Goal: Task Accomplishment & Management: Complete application form

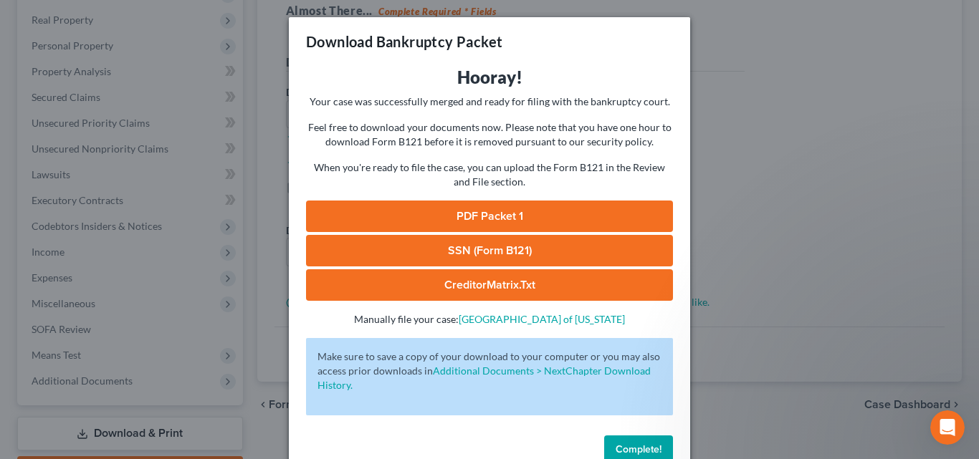
click at [634, 444] on span "Complete!" at bounding box center [639, 450] width 46 height 12
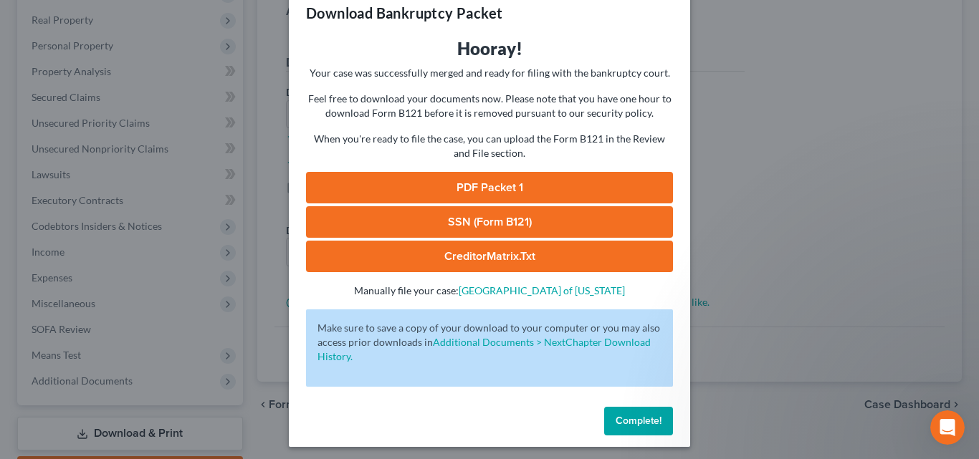
scroll to position [34, 0]
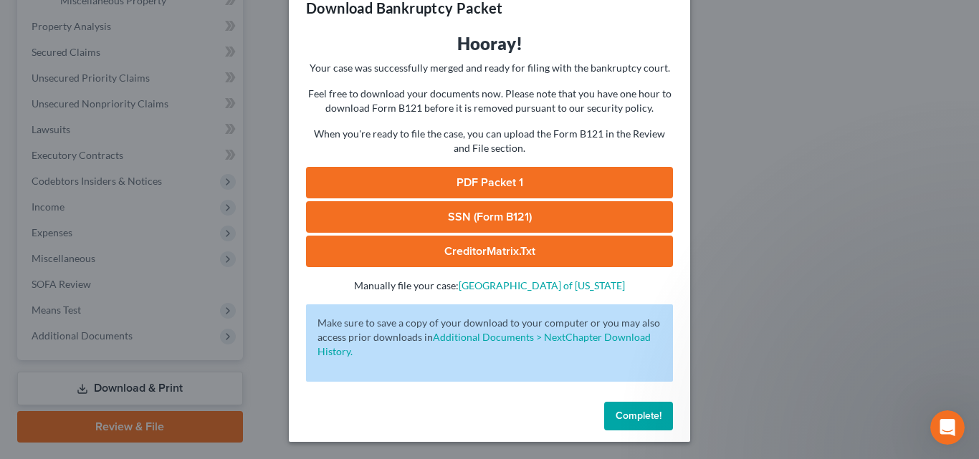
scroll to position [560, 0]
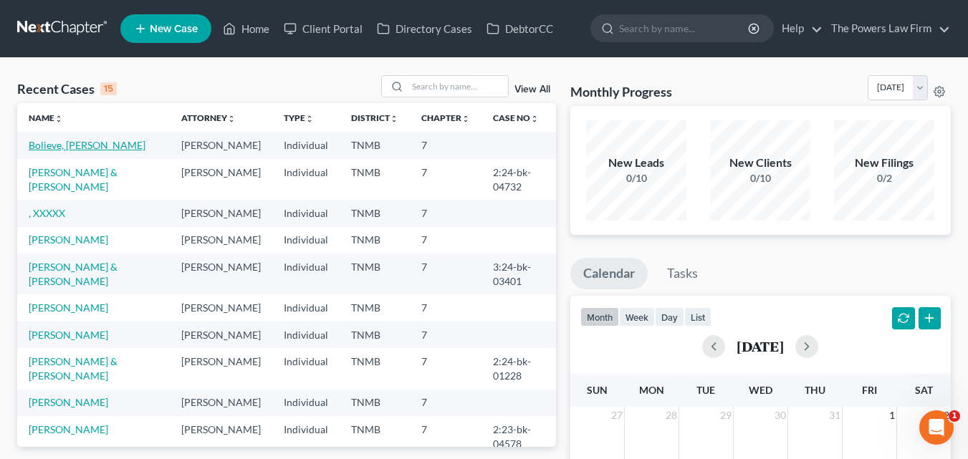
click at [78, 141] on link "Bolieve, [PERSON_NAME]" at bounding box center [87, 145] width 117 height 12
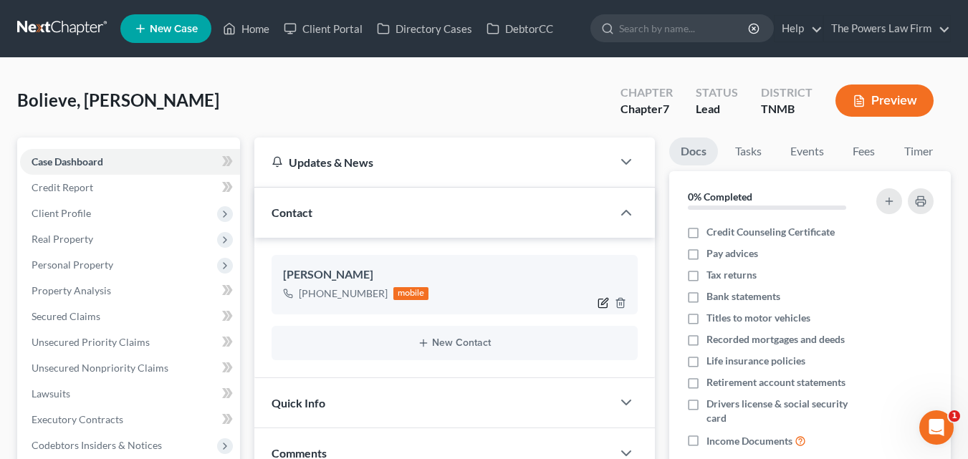
click at [604, 301] on icon "button" at bounding box center [604, 301] width 6 height 6
select select "0"
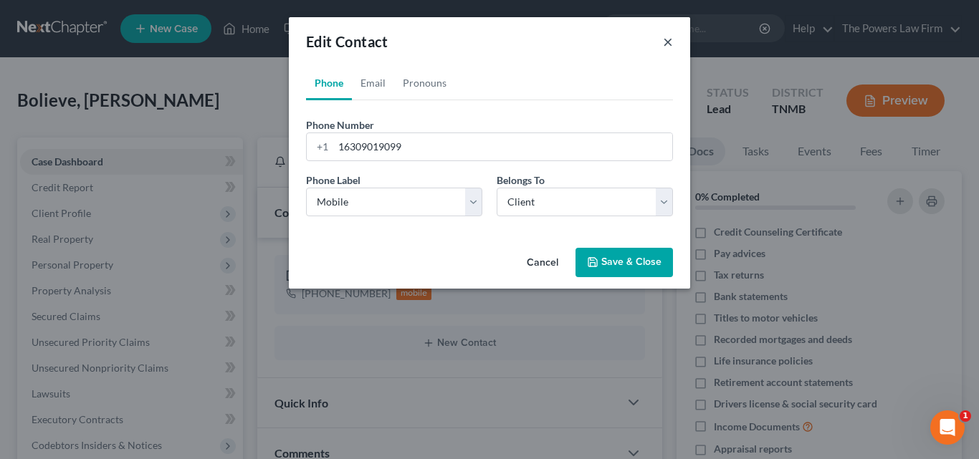
click at [666, 41] on button "×" at bounding box center [668, 41] width 10 height 17
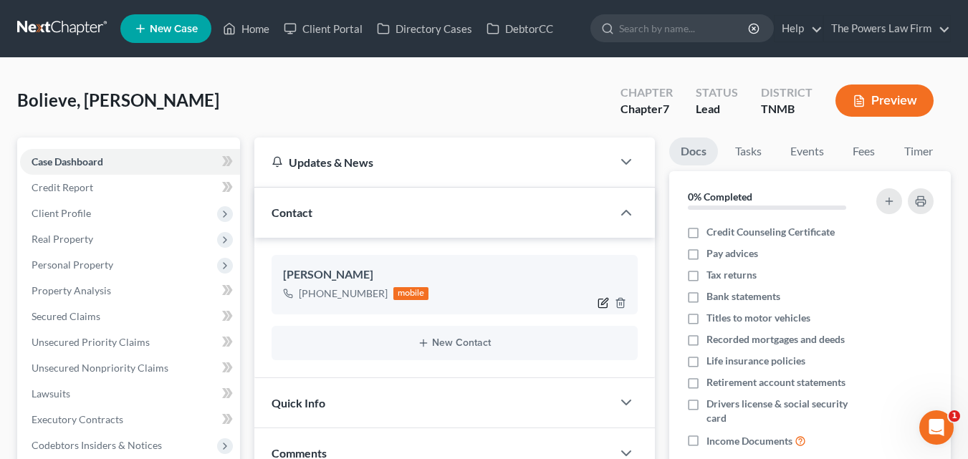
click at [603, 299] on icon "button" at bounding box center [602, 303] width 9 height 9
select select "0"
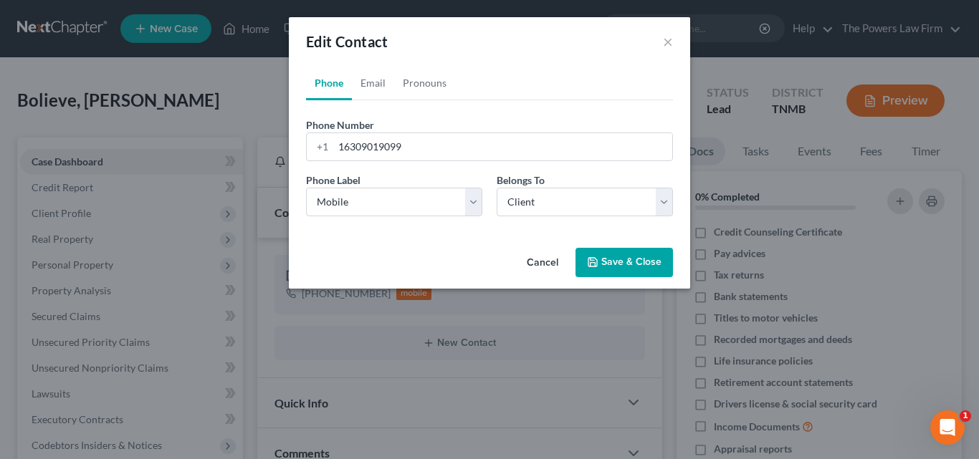
click at [631, 259] on button "Save & Close" at bounding box center [623, 263] width 97 height 30
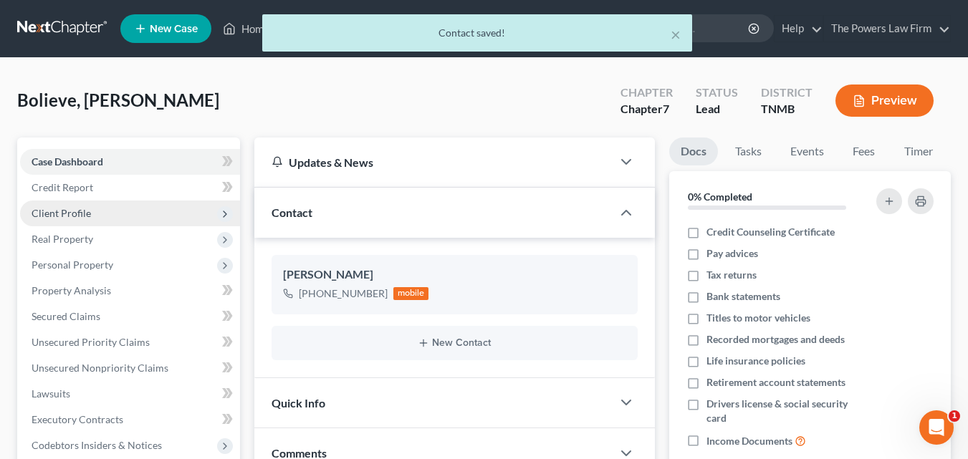
click at [192, 209] on span "Client Profile" at bounding box center [130, 214] width 220 height 26
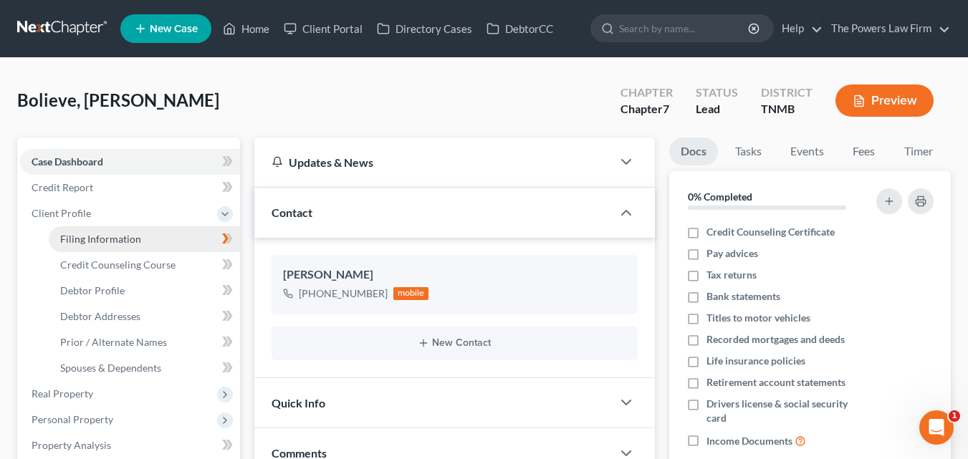
click at [192, 238] on link "Filing Information" at bounding box center [144, 239] width 191 height 26
select select "1"
select select "0"
select select "44"
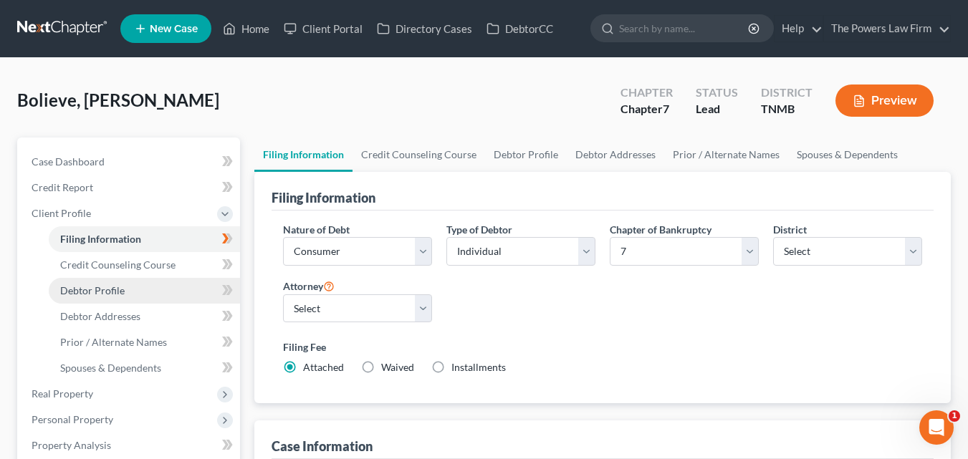
click at [178, 291] on link "Debtor Profile" at bounding box center [144, 291] width 191 height 26
select select "0"
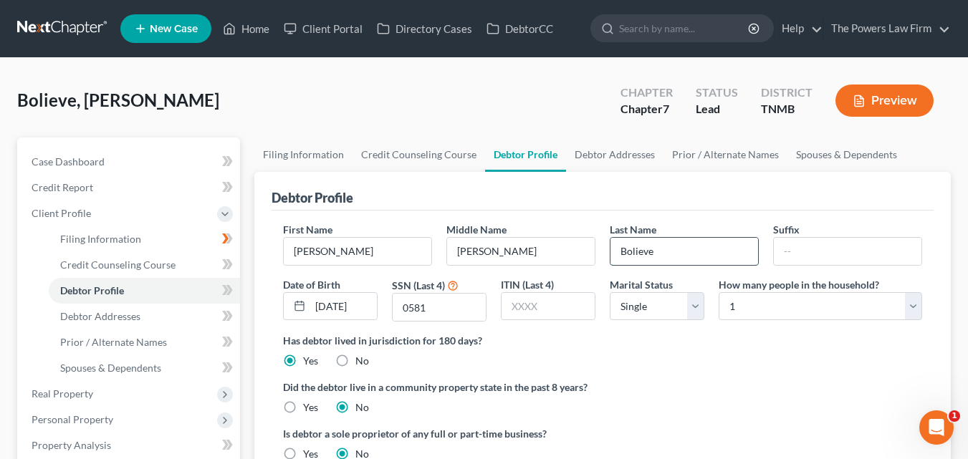
click at [662, 251] on input "Bolieve" at bounding box center [685, 251] width 148 height 27
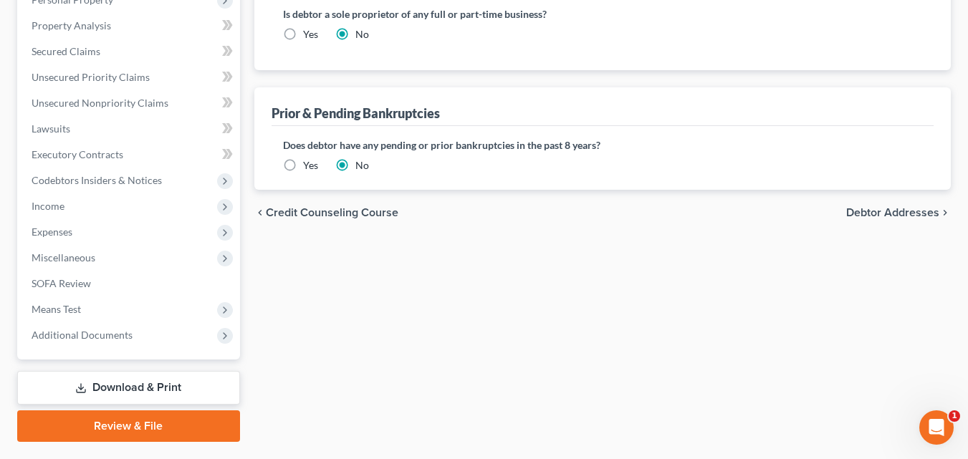
scroll to position [457, 0]
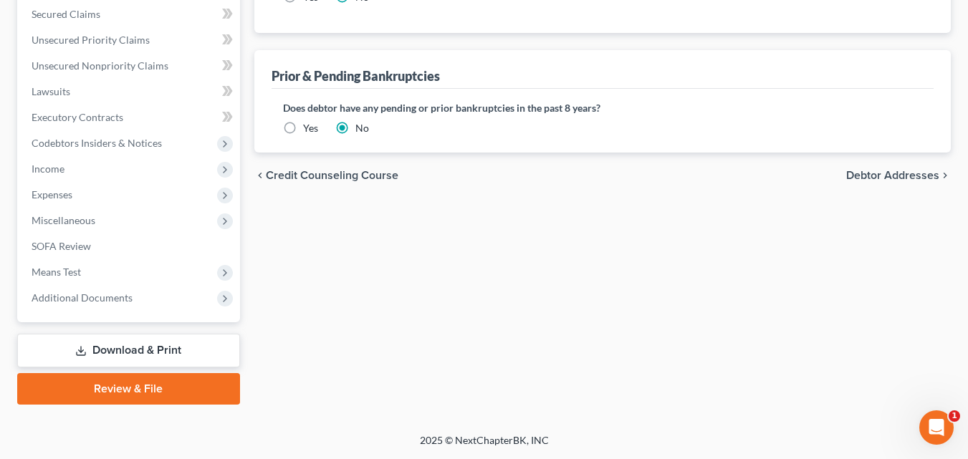
type input "Boileve"
click at [905, 173] on span "Debtor Addresses" at bounding box center [892, 175] width 93 height 11
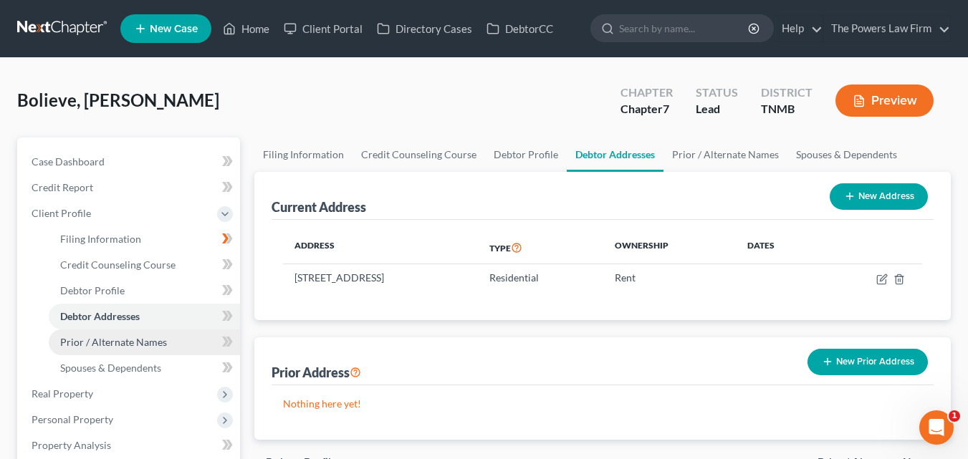
click at [171, 338] on link "Prior / Alternate Names" at bounding box center [144, 343] width 191 height 26
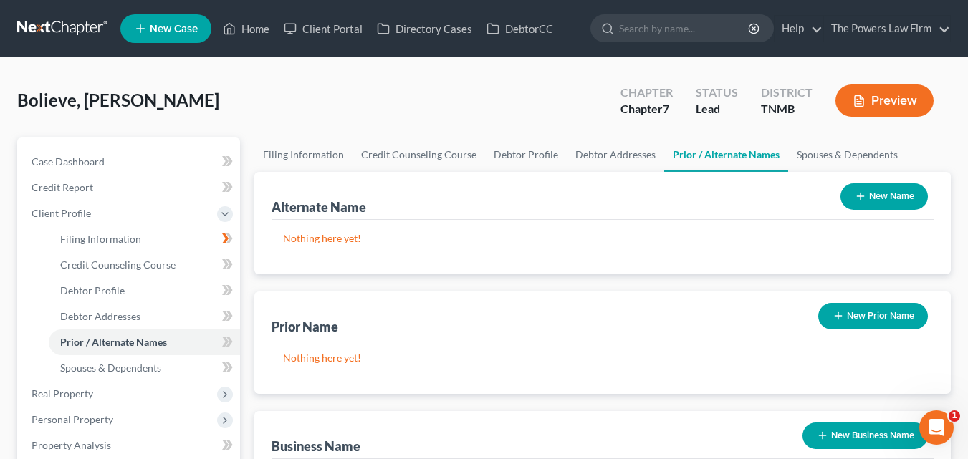
click at [421, 108] on div "Bolieve, [PERSON_NAME] Upgraded Chapter Chapter 7 Status Lead District TNMB Pre…" at bounding box center [484, 106] width 934 height 62
click at [252, 30] on link "Home" at bounding box center [246, 29] width 61 height 26
